Goal: Information Seeking & Learning: Learn about a topic

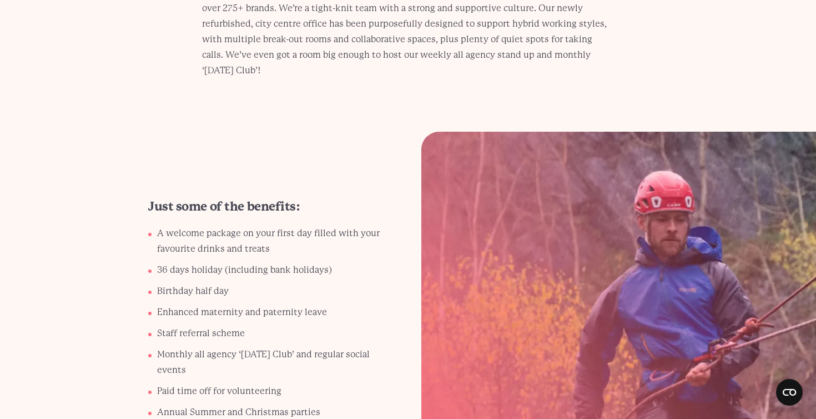
scroll to position [1671, 0]
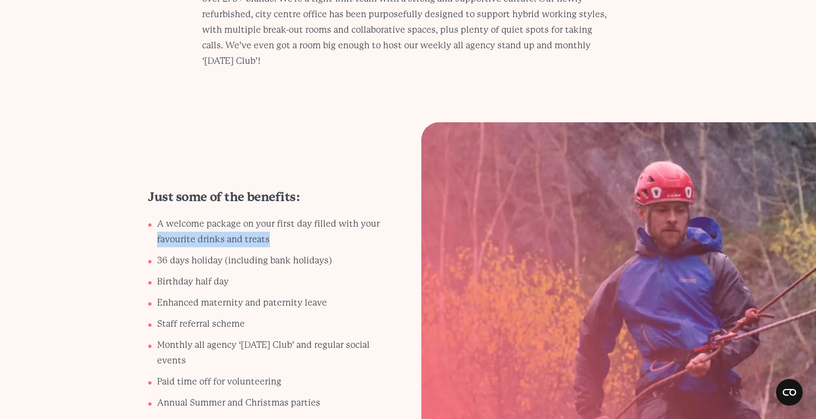
drag, startPoint x: 274, startPoint y: 221, endPoint x: 151, endPoint y: 223, distance: 123.3
click at [151, 223] on ul "A welcome package on your first day filled with your favourite drinks and treat…" at bounding box center [267, 316] width 239 height 200
copy p "favourite drinks and treats"
click at [206, 295] on p "Enhanced maternity and paternity leave" at bounding box center [272, 303] width 230 height 16
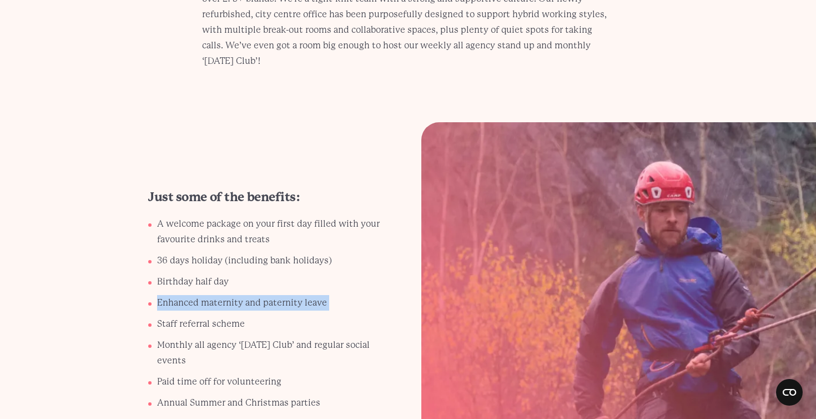
click at [206, 295] on p "Enhanced maternity and paternity leave" at bounding box center [272, 303] width 230 height 16
copy ul "Enhanced maternity and paternity leave"
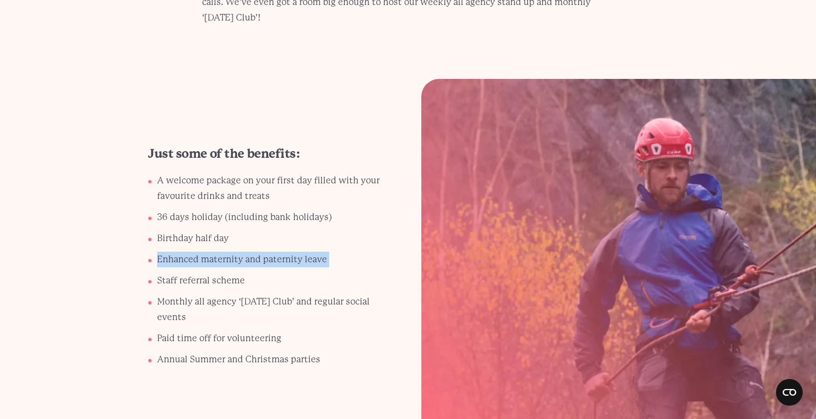
scroll to position [1727, 0]
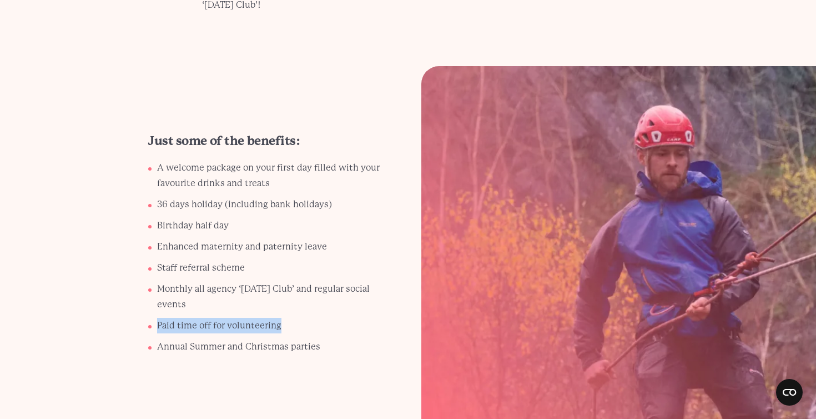
drag, startPoint x: 292, startPoint y: 314, endPoint x: 158, endPoint y: 313, distance: 133.9
click at [158, 318] on p "Paid time off for volunteering" at bounding box center [272, 326] width 230 height 16
copy p "Paid time off for volunteering"
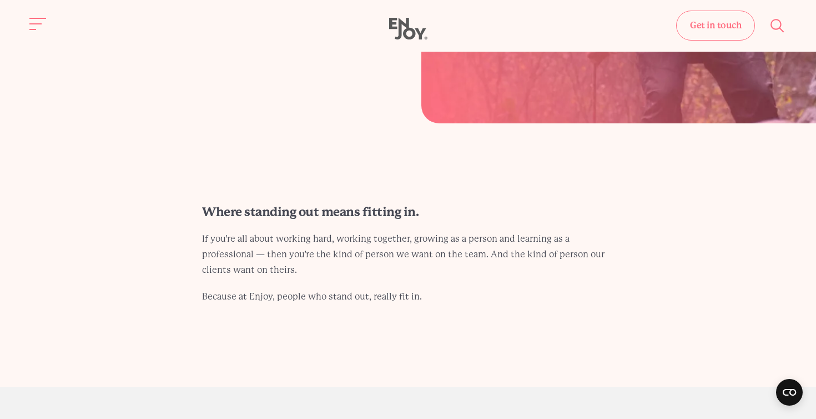
scroll to position [2042, 0]
